Goal: Task Accomplishment & Management: Use online tool/utility

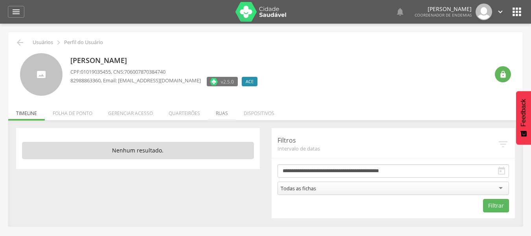
click at [223, 115] on li "Ruas" at bounding box center [222, 111] width 28 height 18
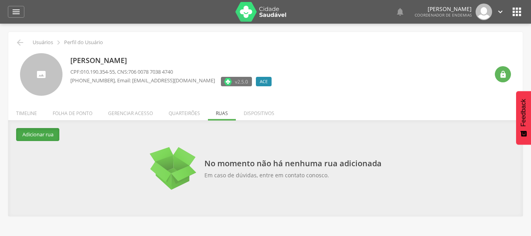
click at [44, 133] on button "Adicionar rua" at bounding box center [37, 134] width 43 height 13
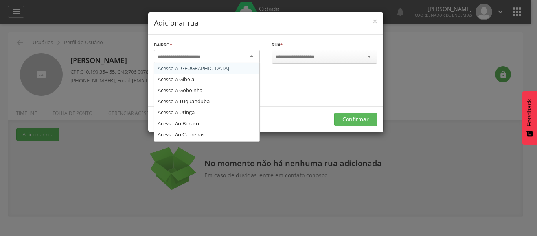
click at [204, 58] on input "select-one" at bounding box center [184, 56] width 53 height 7
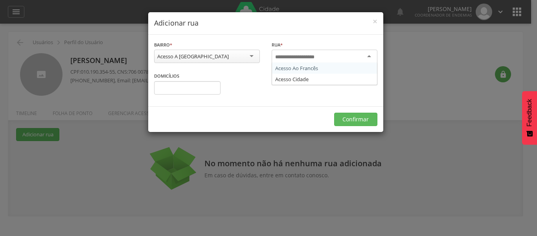
click at [293, 53] on input "select-one" at bounding box center [300, 56] width 50 height 7
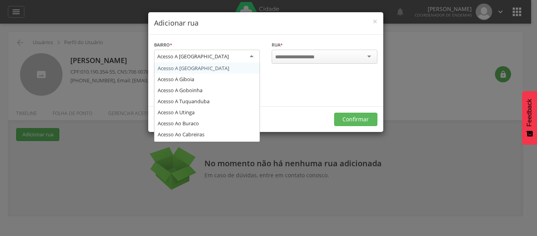
click at [254, 58] on div "Acesso A [GEOGRAPHIC_DATA]" at bounding box center [207, 57] width 106 height 14
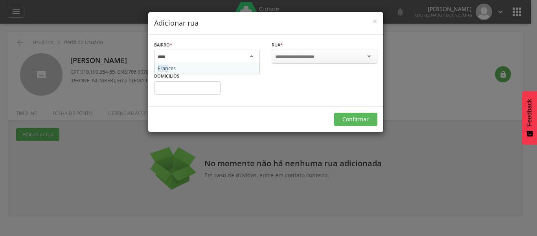
type input "*****"
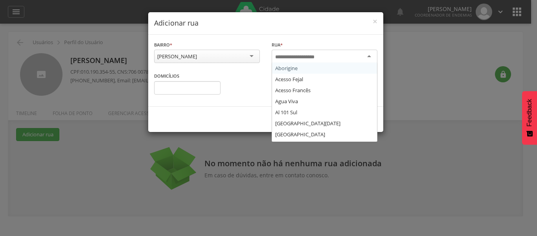
click at [283, 56] on input "select-one" at bounding box center [300, 56] width 50 height 7
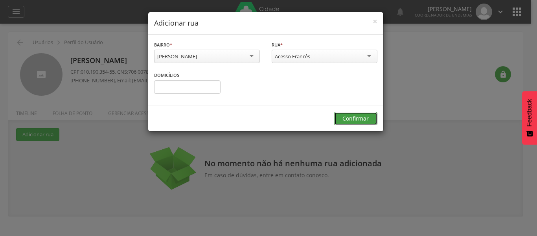
click at [345, 116] on button "Confirmar" at bounding box center [355, 118] width 43 height 13
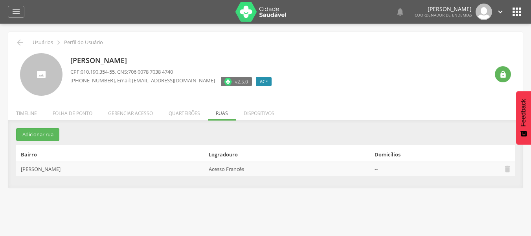
click at [501, 11] on icon "" at bounding box center [500, 11] width 9 height 9
click at [474, 44] on link "Sair" at bounding box center [473, 45] width 62 height 10
